Goal: Navigation & Orientation: Find specific page/section

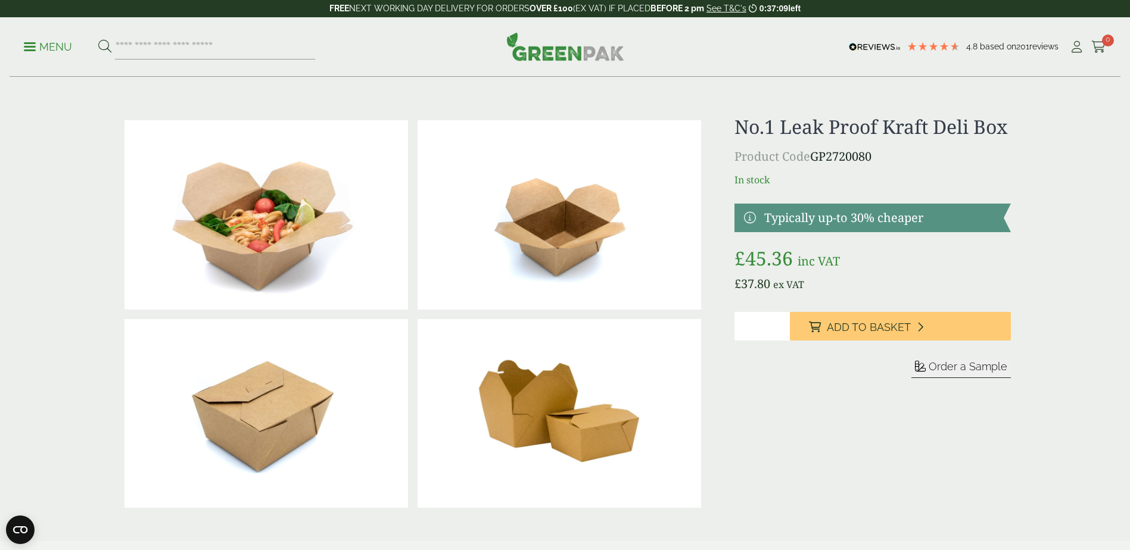
drag, startPoint x: 572, startPoint y: 58, endPoint x: 556, endPoint y: 54, distance: 16.0
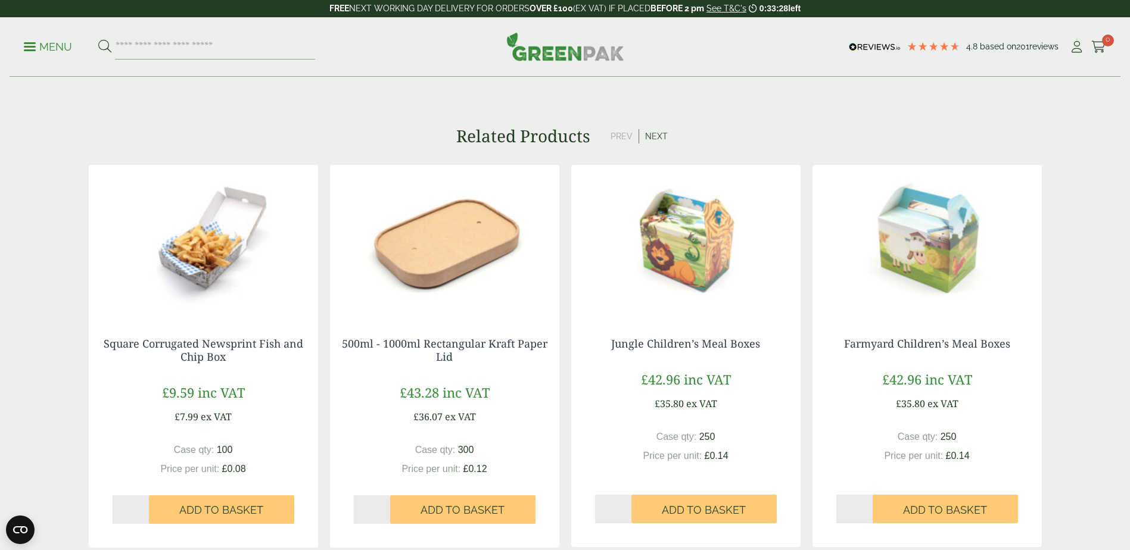
scroll to position [894, 0]
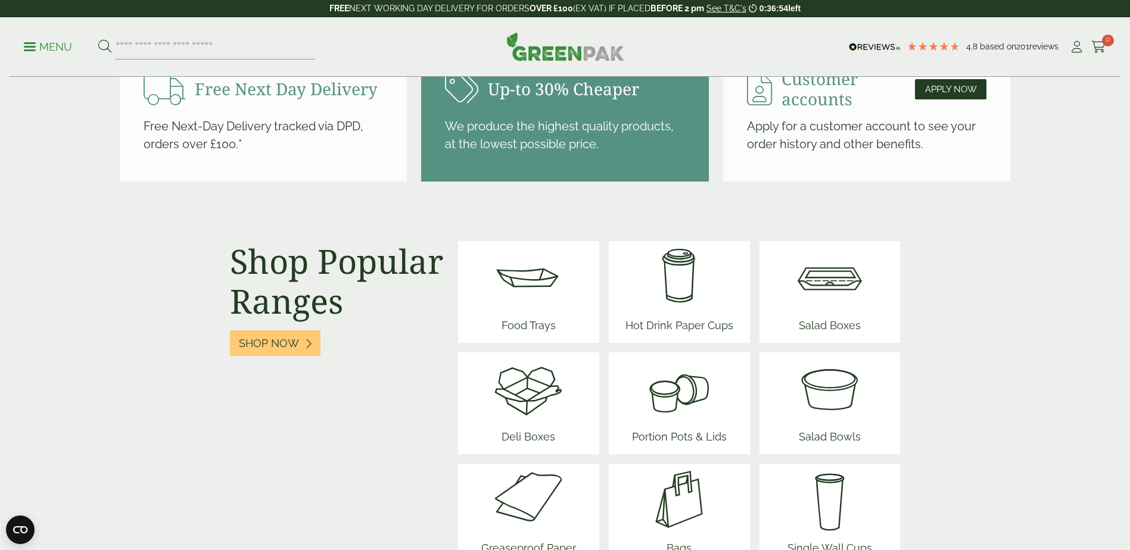
scroll to position [1551, 0]
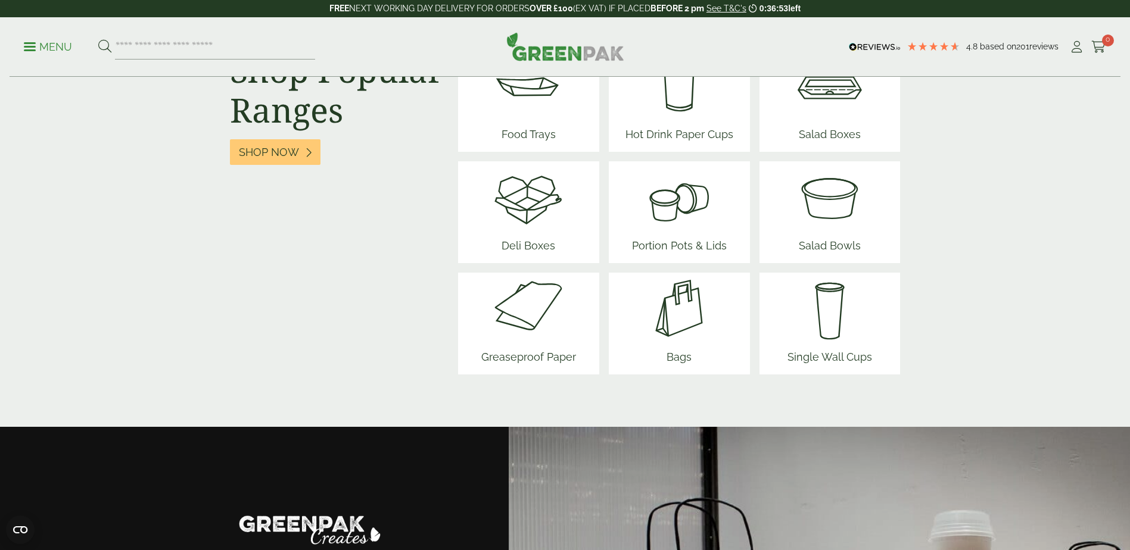
click at [536, 352] on span "Greaseproof Paper" at bounding box center [529, 359] width 104 height 30
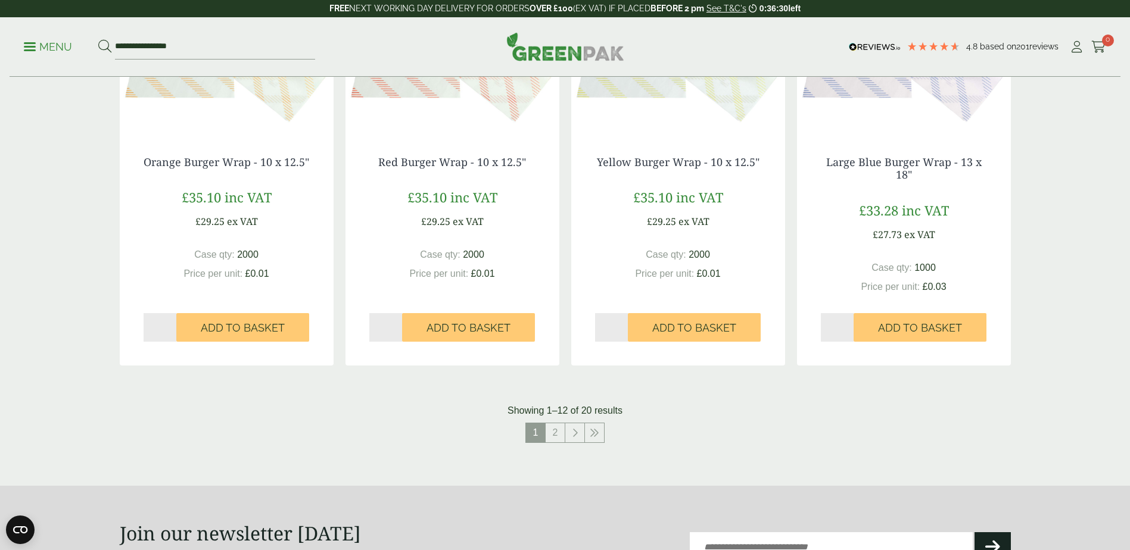
scroll to position [1132, 0]
